Goal: Information Seeking & Learning: Learn about a topic

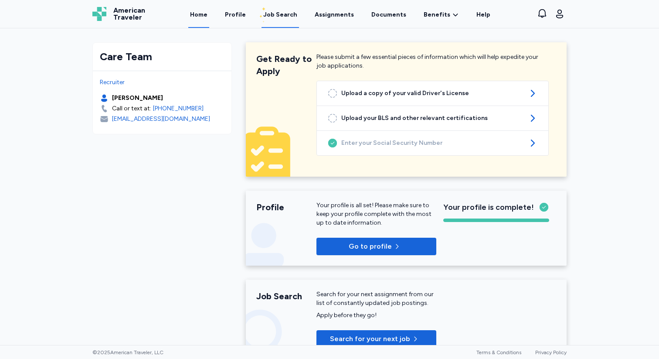
click at [277, 16] on div "Job Search" at bounding box center [280, 14] width 34 height 9
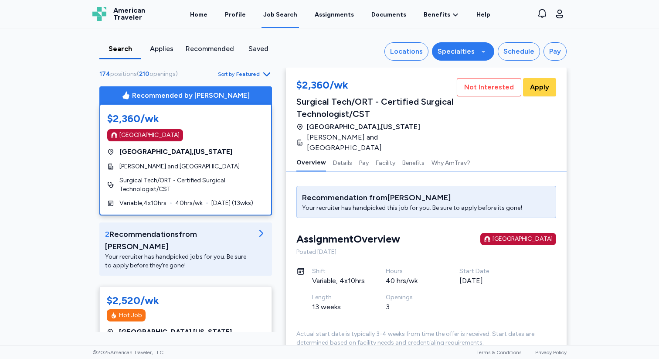
click at [463, 55] on div "Specialties" at bounding box center [456, 51] width 37 height 10
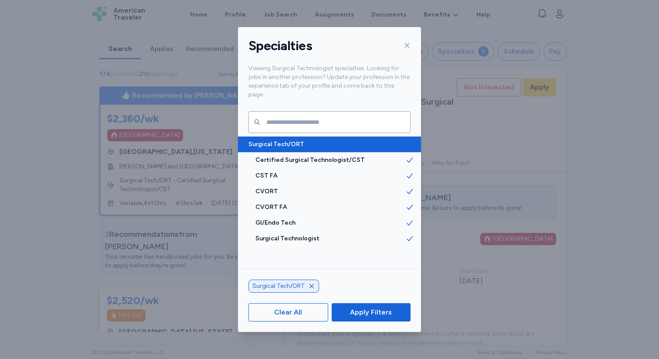
click at [369, 140] on span "Surgical Tech/ORT" at bounding box center [326, 144] width 157 height 9
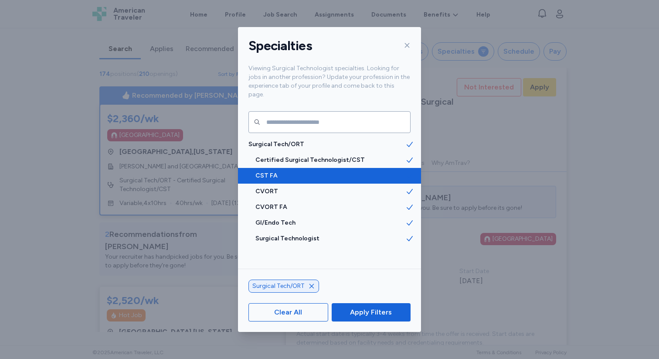
click at [362, 171] on span "CST FA" at bounding box center [330, 175] width 150 height 9
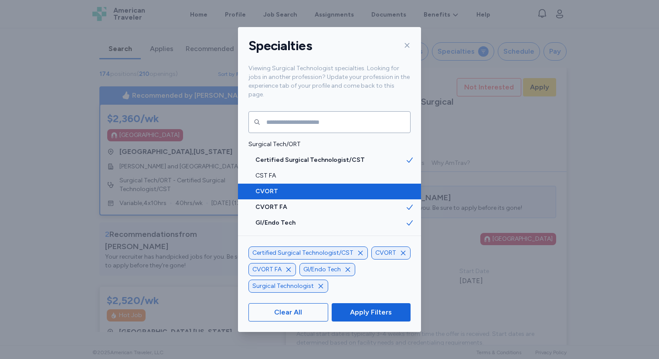
click at [357, 187] on span "CVORT" at bounding box center [330, 191] width 150 height 9
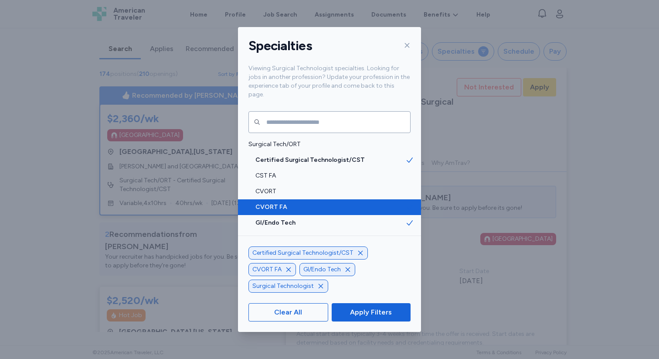
click at [353, 203] on span "CVORT FA" at bounding box center [330, 207] width 150 height 9
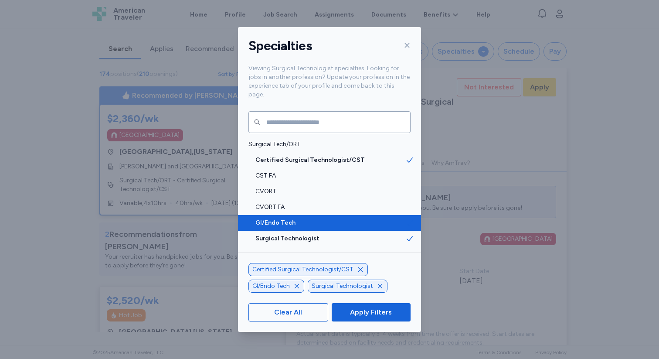
click at [350, 218] on span "GI/Endo Tech" at bounding box center [330, 222] width 150 height 9
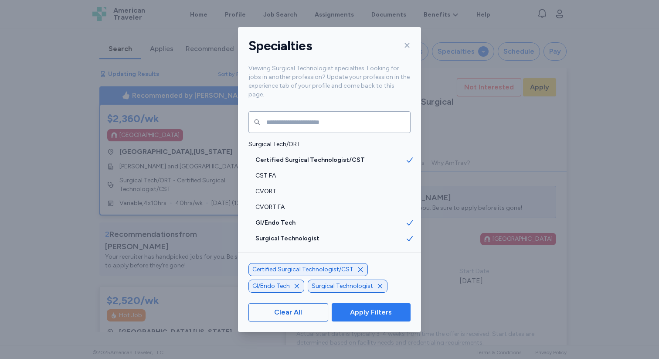
click at [359, 316] on span "Apply Filters" at bounding box center [371, 312] width 42 height 10
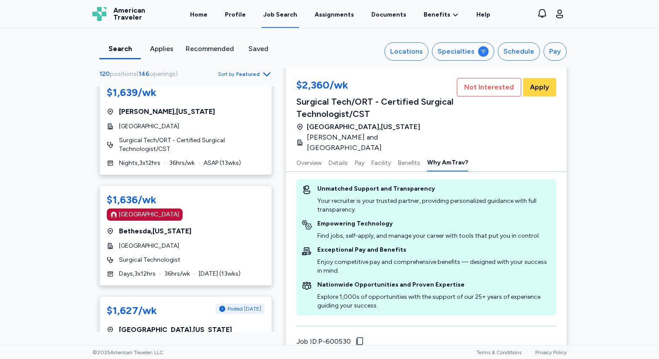
scroll to position [5344, 0]
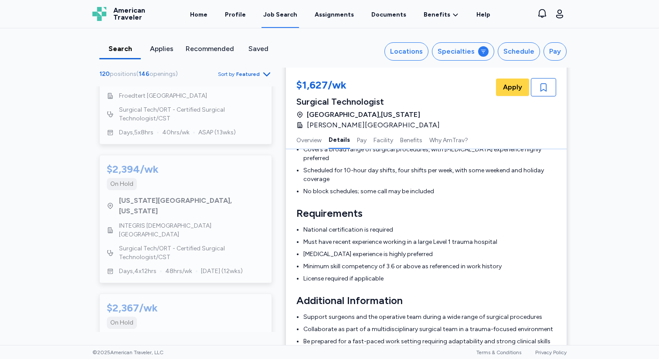
scroll to position [2997, 0]
